Goal: Transaction & Acquisition: Download file/media

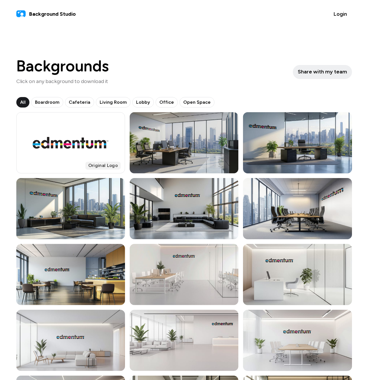
click at [216, 142] on div at bounding box center [184, 142] width 109 height 61
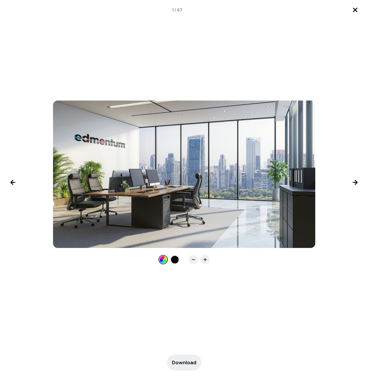
click at [354, 8] on icon "Close lightbox" at bounding box center [354, 9] width 7 height 7
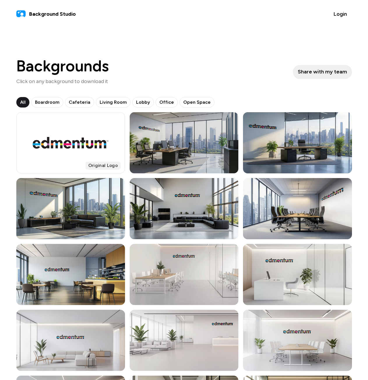
drag, startPoint x: 165, startPoint y: 152, endPoint x: 153, endPoint y: 144, distance: 15.2
click at [153, 144] on div at bounding box center [184, 142] width 109 height 61
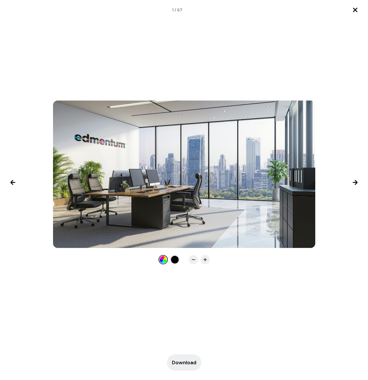
click at [172, 261] on div at bounding box center [175, 260] width 8 height 8
click at [157, 262] on div at bounding box center [184, 182] width 368 height 164
click at [160, 261] on div at bounding box center [163, 260] width 8 height 8
click at [181, 358] on button "Download" at bounding box center [184, 362] width 34 height 16
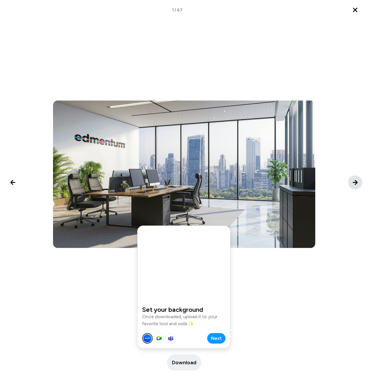
click at [358, 180] on icon "Next image" at bounding box center [354, 182] width 7 height 7
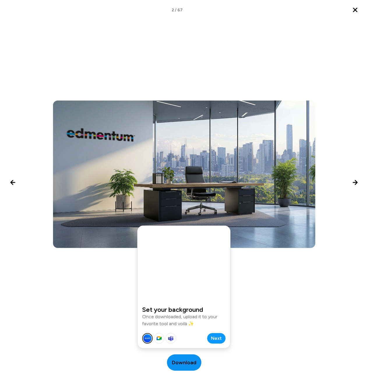
click at [176, 364] on span "Download" at bounding box center [184, 362] width 24 height 8
click at [357, 183] on icon "Next image" at bounding box center [355, 182] width 4 height 4
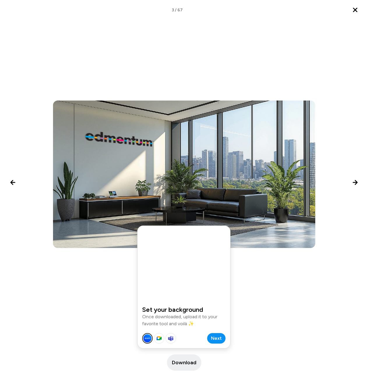
click at [222, 338] on button "Next" at bounding box center [216, 338] width 18 height 10
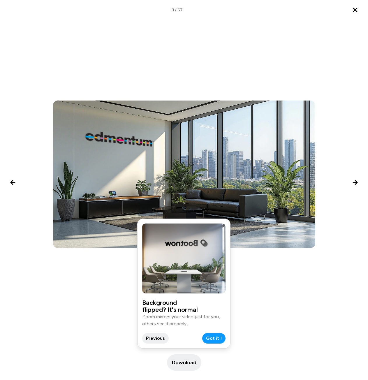
click at [222, 338] on button "Got it !" at bounding box center [213, 338] width 23 height 10
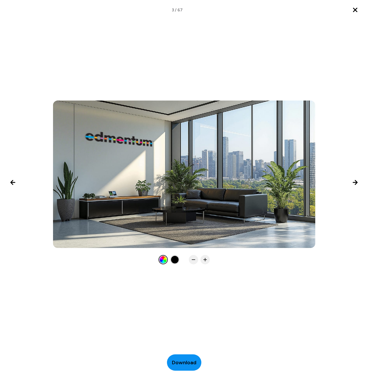
click at [189, 358] on button "Download" at bounding box center [184, 362] width 34 height 16
click at [360, 8] on button "Close lightbox" at bounding box center [355, 10] width 14 height 14
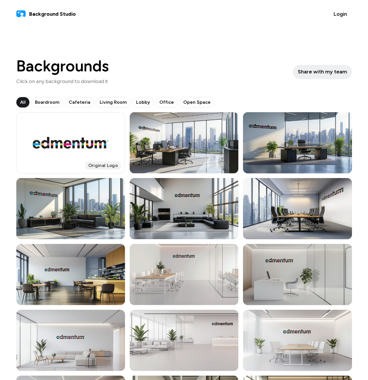
click at [292, 273] on div at bounding box center [297, 274] width 109 height 61
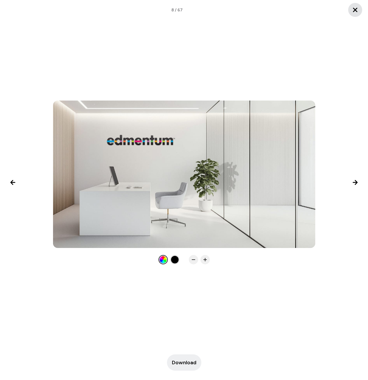
click at [355, 7] on icon "Close lightbox" at bounding box center [354, 9] width 7 height 7
